Goal: Information Seeking & Learning: Check status

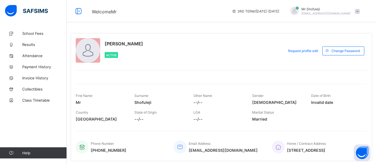
scroll to position [19, 0]
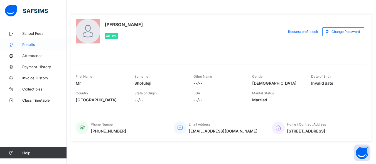
click at [32, 42] on link "Results" at bounding box center [33, 44] width 67 height 11
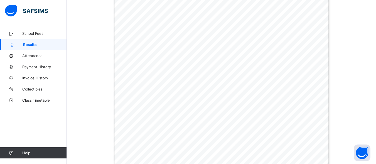
scroll to position [208, 0]
click at [28, 34] on span "School Fees" at bounding box center [44, 33] width 45 height 4
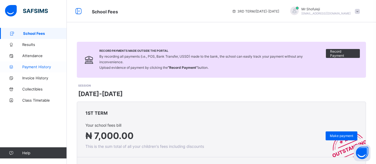
click at [30, 68] on span "Payment History" at bounding box center [44, 67] width 45 height 4
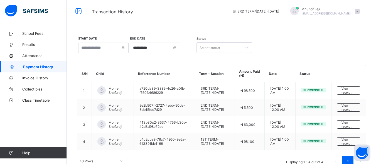
scroll to position [11, 0]
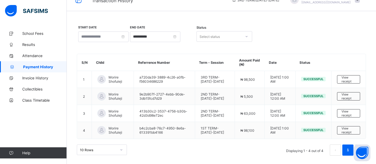
click at [121, 149] on div "10 Rows" at bounding box center [102, 149] width 50 height 11
click at [272, 136] on div "**********" at bounding box center [221, 90] width 309 height 147
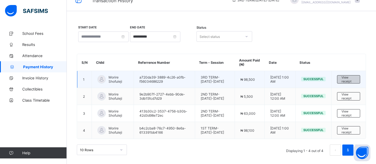
click at [348, 80] on span "View receipt" at bounding box center [349, 79] width 14 height 8
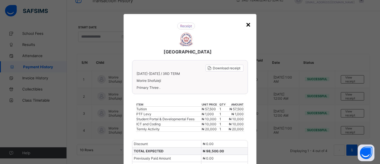
click at [247, 23] on div "×" at bounding box center [248, 23] width 5 height 9
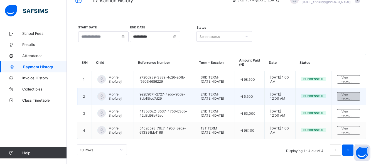
click at [349, 95] on span "View receipt" at bounding box center [349, 96] width 14 height 8
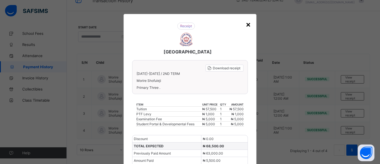
click at [247, 25] on div "×" at bounding box center [248, 23] width 5 height 9
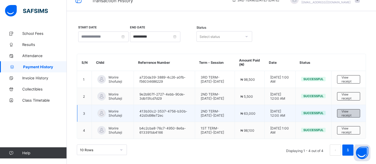
click at [345, 113] on span "View receipt" at bounding box center [349, 113] width 14 height 8
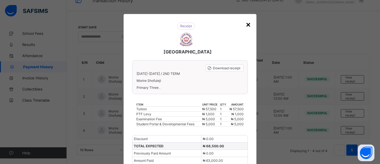
click at [247, 23] on div "×" at bounding box center [248, 23] width 5 height 9
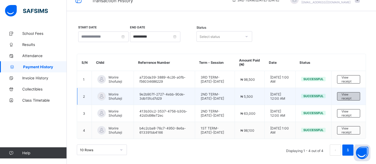
click at [347, 97] on span "View receipt" at bounding box center [349, 96] width 14 height 8
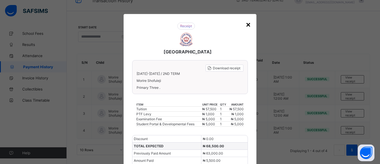
click at [246, 25] on div "×" at bounding box center [248, 23] width 5 height 9
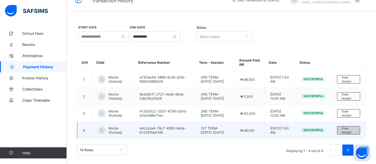
click at [350, 130] on span "View receipt" at bounding box center [349, 130] width 14 height 8
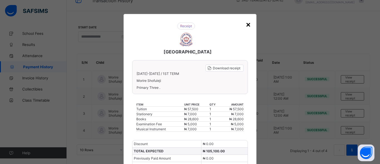
click at [246, 24] on div "×" at bounding box center [248, 23] width 5 height 9
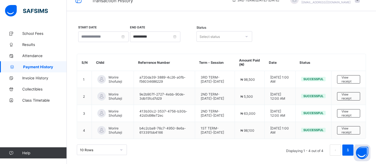
click at [349, 152] on li "1" at bounding box center [347, 149] width 11 height 11
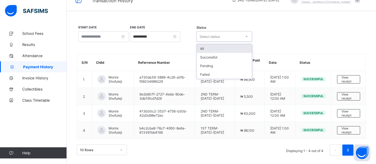
click at [245, 38] on icon at bounding box center [246, 37] width 3 height 6
click at [240, 51] on div "All" at bounding box center [224, 48] width 55 height 9
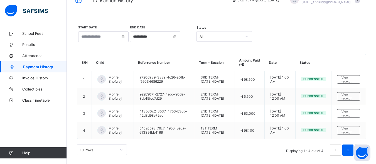
click at [277, 31] on div "**********" at bounding box center [221, 36] width 289 height 23
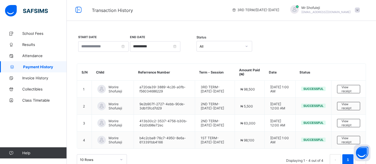
scroll to position [0, 0]
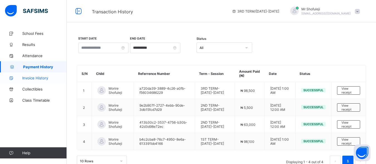
click at [35, 79] on span "Invoice History" at bounding box center [44, 78] width 45 height 4
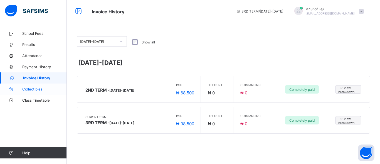
click at [37, 90] on span "Collectibles" at bounding box center [44, 89] width 45 height 4
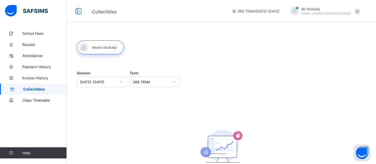
click at [176, 82] on div at bounding box center [174, 81] width 9 height 9
click at [121, 82] on icon at bounding box center [121, 82] width 3 height 6
click at [118, 92] on div "[DATE]-[DATE]" at bounding box center [102, 94] width 50 height 9
click at [175, 82] on icon at bounding box center [174, 82] width 3 height 6
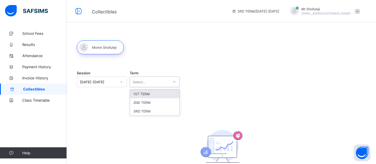
click at [168, 92] on div "1ST TERM" at bounding box center [155, 94] width 50 height 9
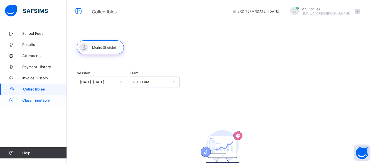
click at [38, 99] on span "Class Timetable" at bounding box center [44, 100] width 45 height 4
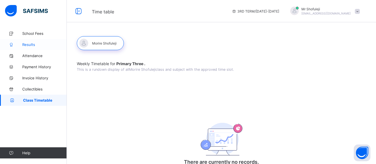
click at [39, 45] on span "Results" at bounding box center [44, 44] width 45 height 4
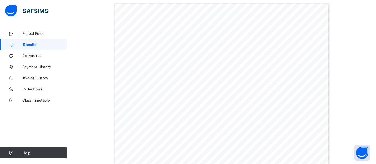
scroll to position [200, 0]
